Goal: Task Accomplishment & Management: Manage account settings

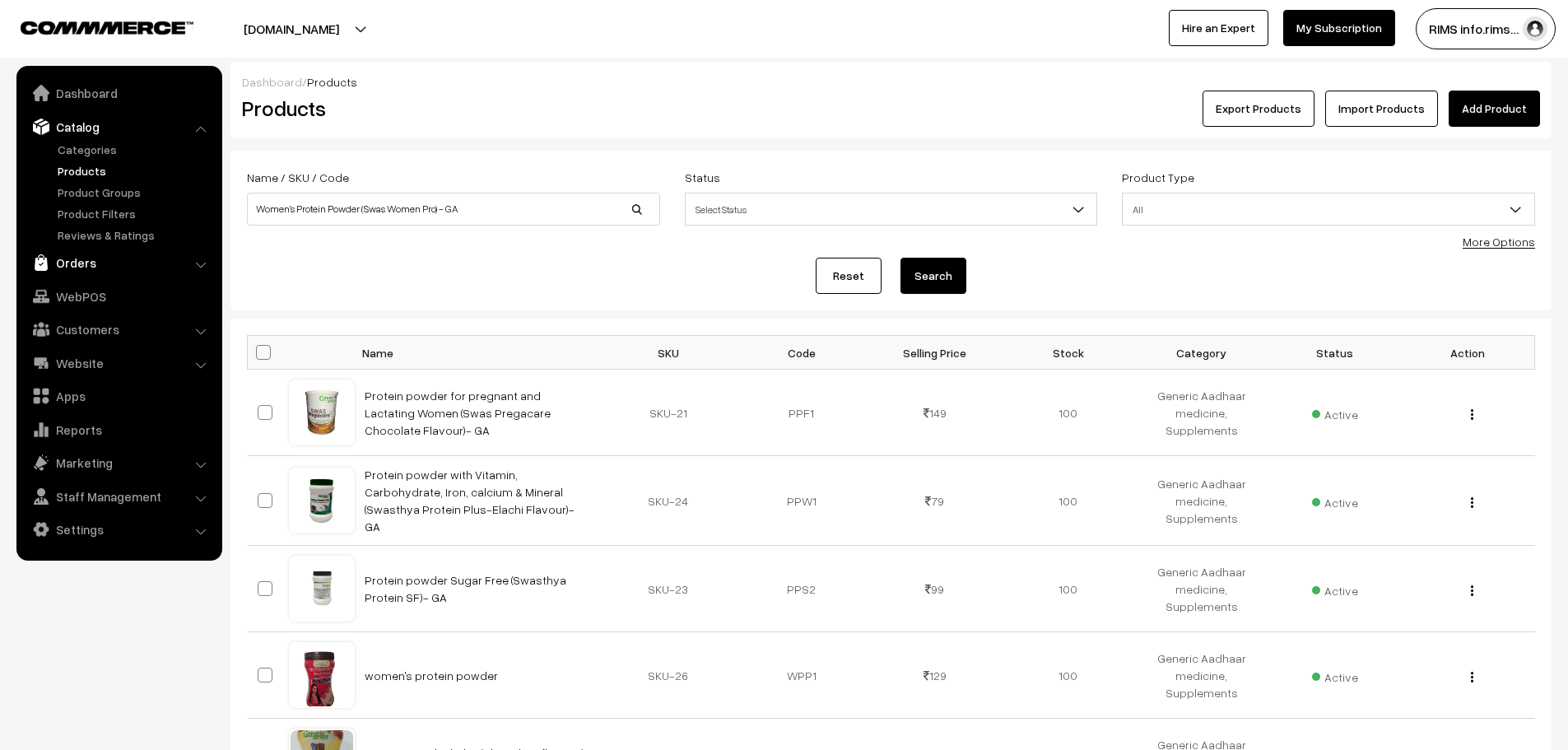
click at [113, 268] on link "Orders" at bounding box center [119, 262] width 196 height 30
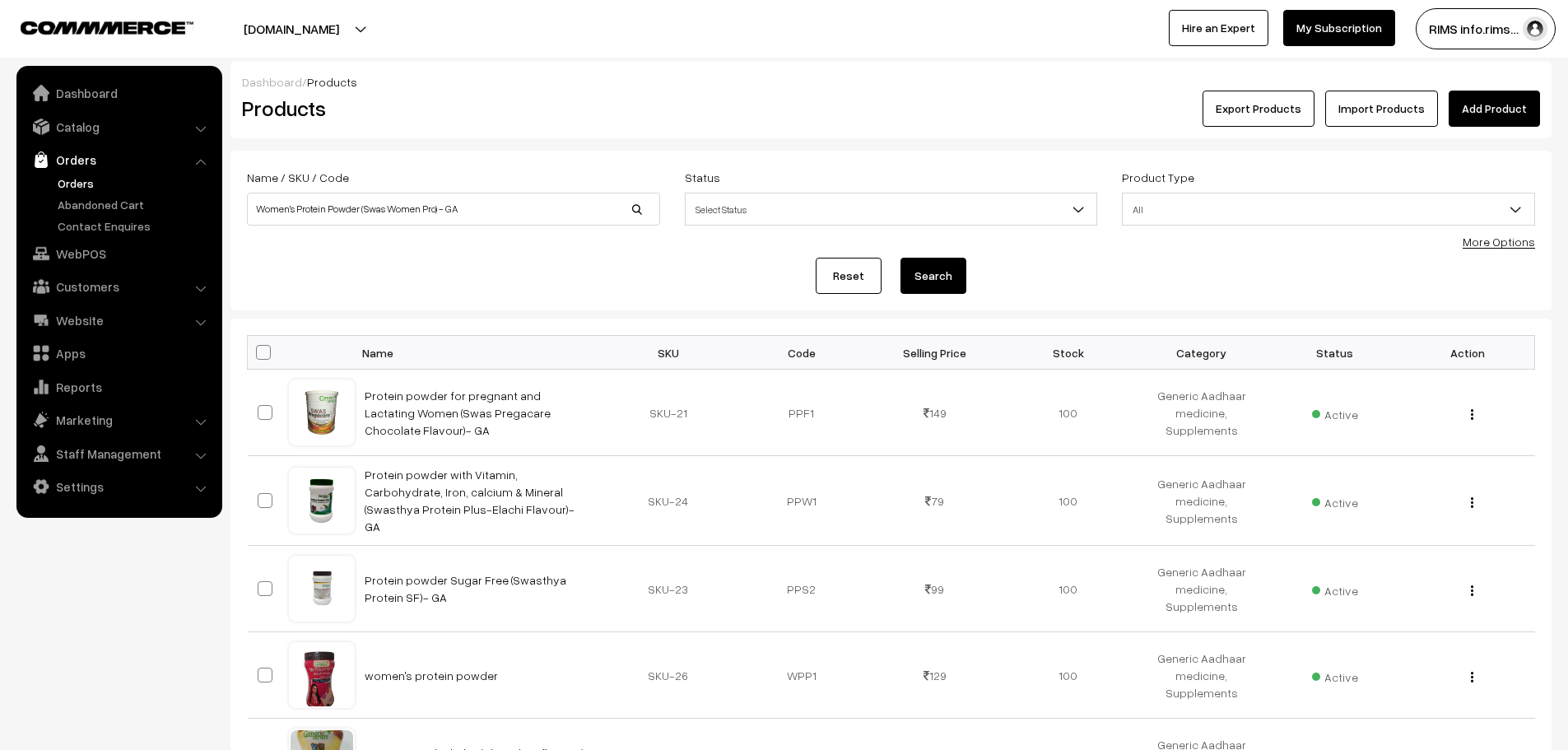
click at [78, 184] on link "Orders" at bounding box center [135, 184] width 163 height 17
